Goal: Transaction & Acquisition: Purchase product/service

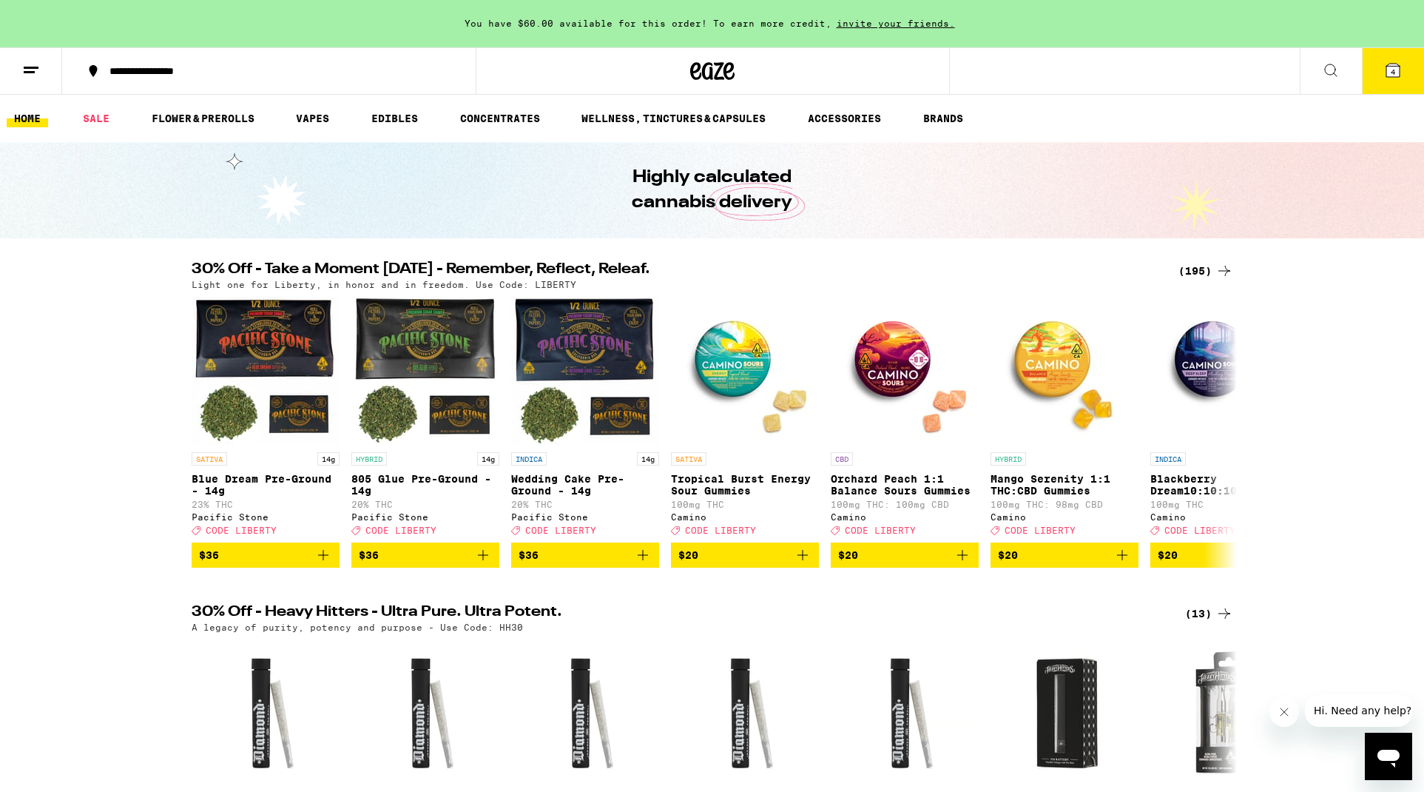
click at [1395, 73] on span "4" at bounding box center [1393, 71] width 4 height 9
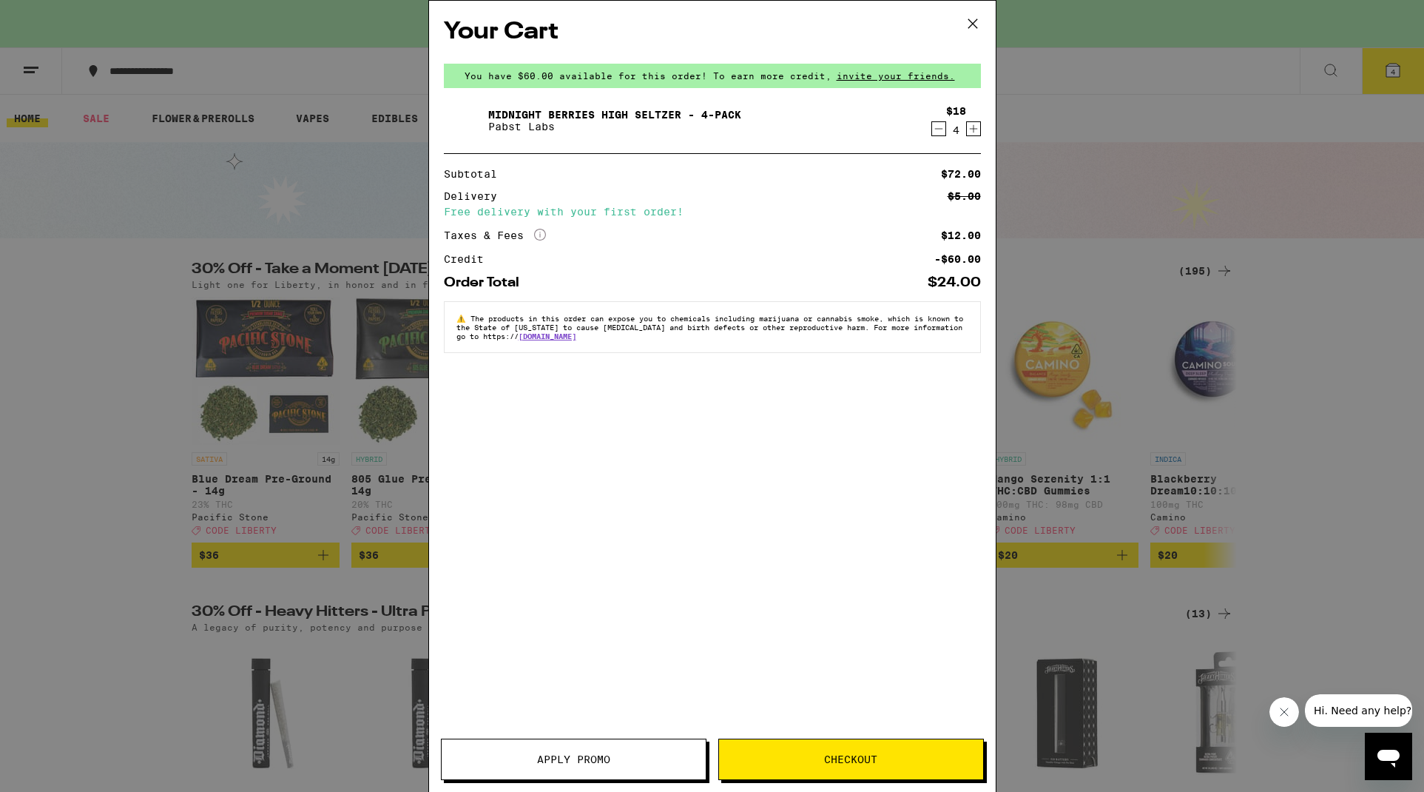
click at [872, 756] on span "Checkout" at bounding box center [850, 759] width 53 height 10
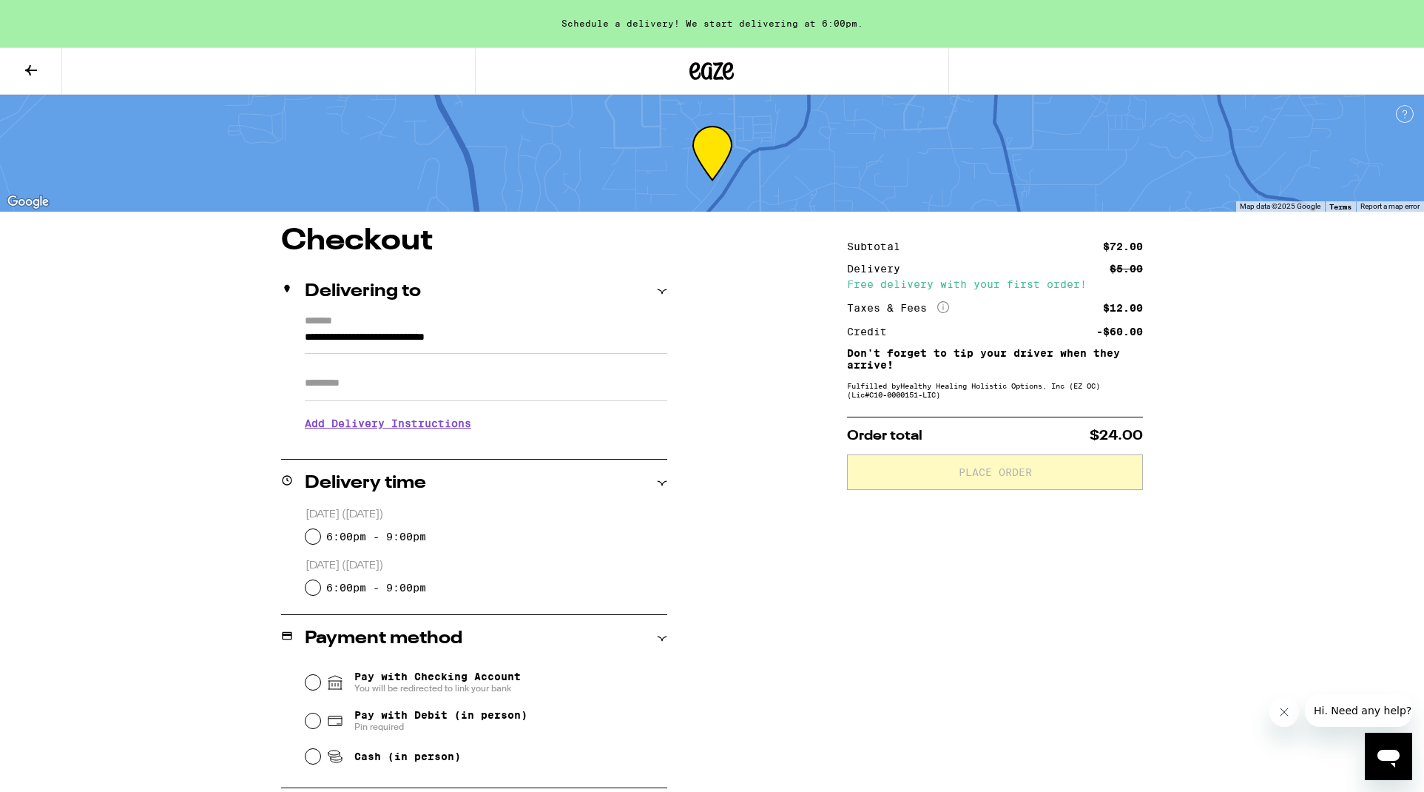
click at [314, 531] on input "6:00pm - 9:00pm" at bounding box center [313, 536] width 15 height 15
radio input "true"
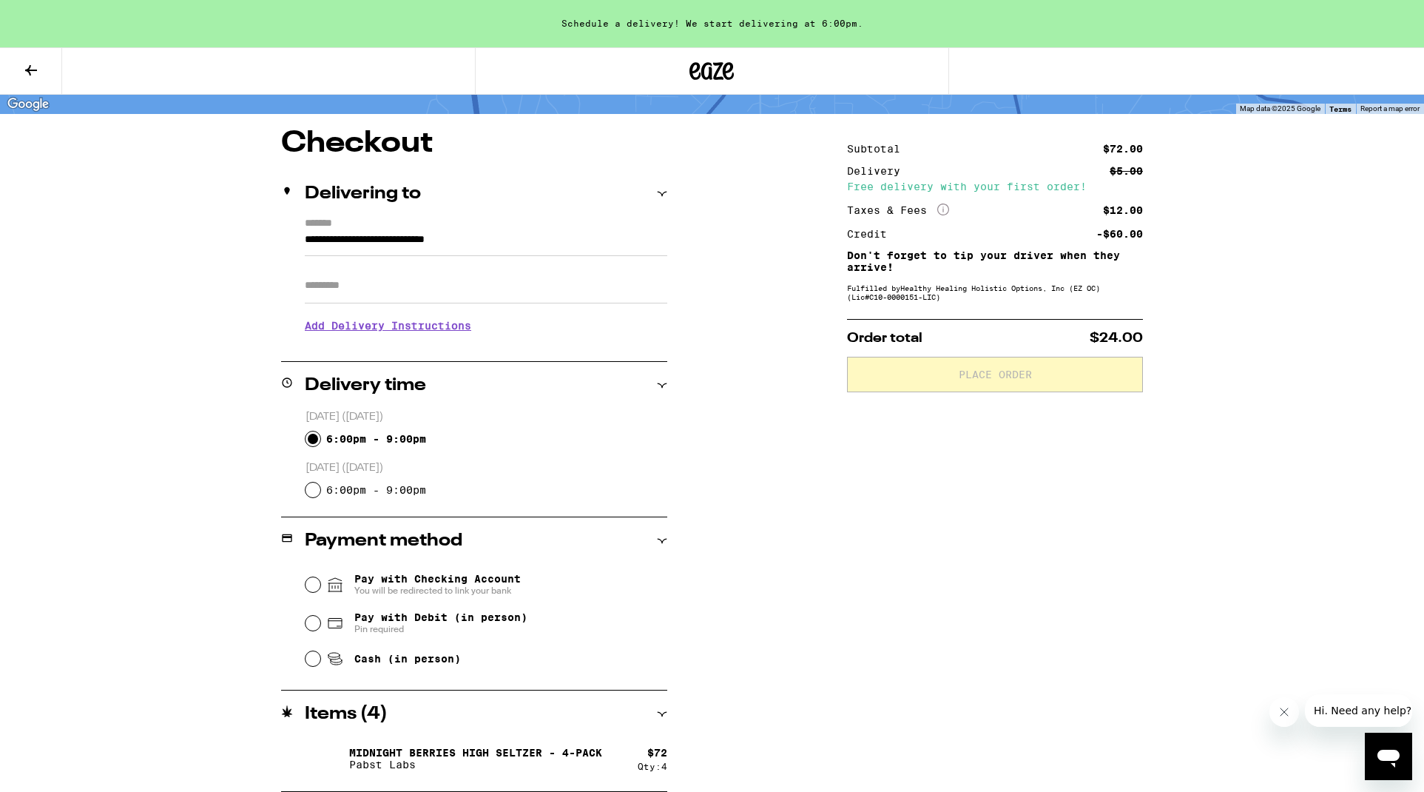
scroll to position [98, 0]
click at [314, 661] on input "Cash (in person)" at bounding box center [313, 658] width 15 height 15
radio input "true"
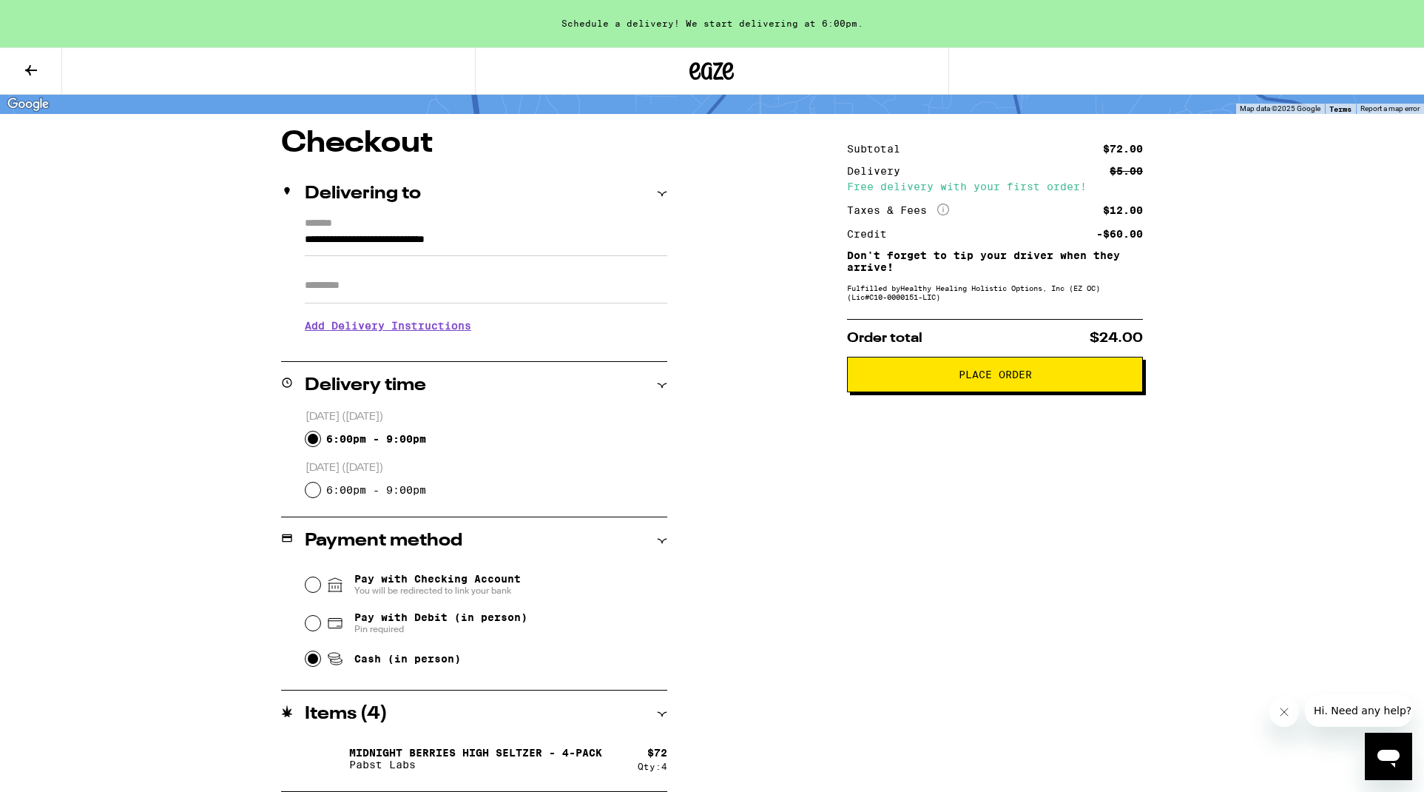
click at [992, 380] on span "Place Order" at bounding box center [995, 374] width 73 height 10
